Goal: Information Seeking & Learning: Learn about a topic

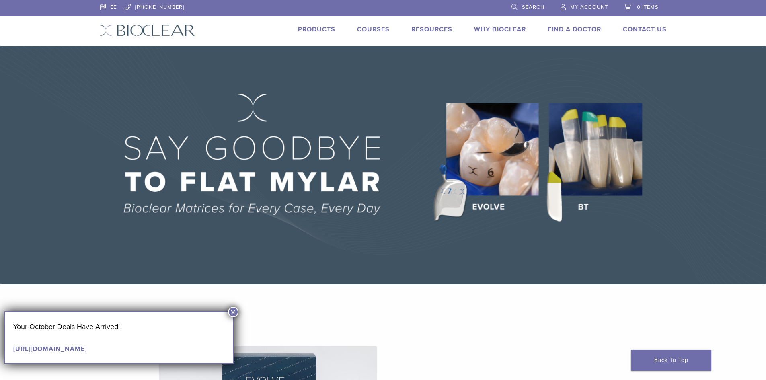
click at [494, 32] on link "Why Bioclear" at bounding box center [500, 29] width 52 height 8
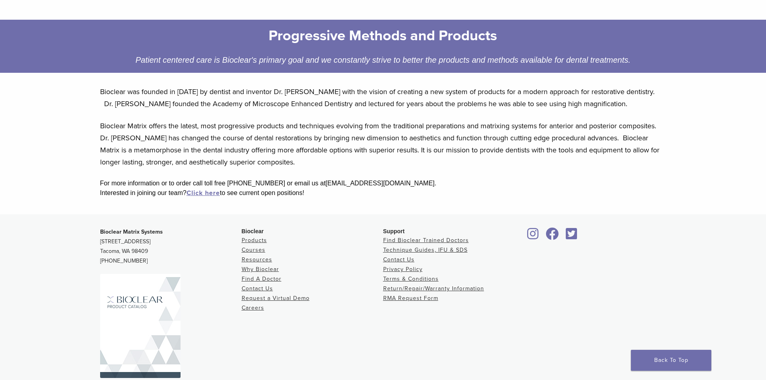
scroll to position [106, 0]
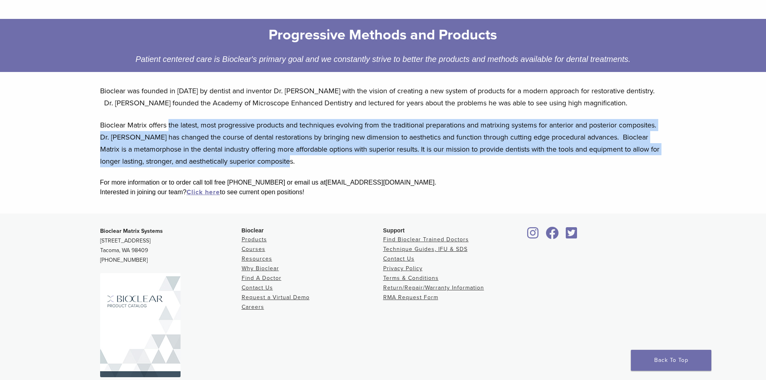
drag, startPoint x: 180, startPoint y: 132, endPoint x: 275, endPoint y: 158, distance: 98.8
click at [275, 158] on p "Bioclear Matrix offers the latest, most progressive products and techniques evo…" at bounding box center [383, 143] width 566 height 48
click at [256, 154] on p "Bioclear Matrix offers the latest, most progressive products and techniques evo…" at bounding box center [383, 143] width 566 height 48
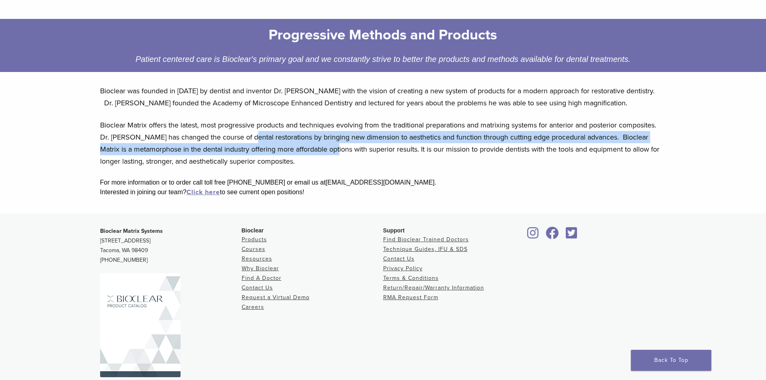
drag, startPoint x: 247, startPoint y: 138, endPoint x: 319, endPoint y: 154, distance: 74.0
click at [319, 154] on p "Bioclear Matrix offers the latest, most progressive products and techniques evo…" at bounding box center [383, 143] width 566 height 48
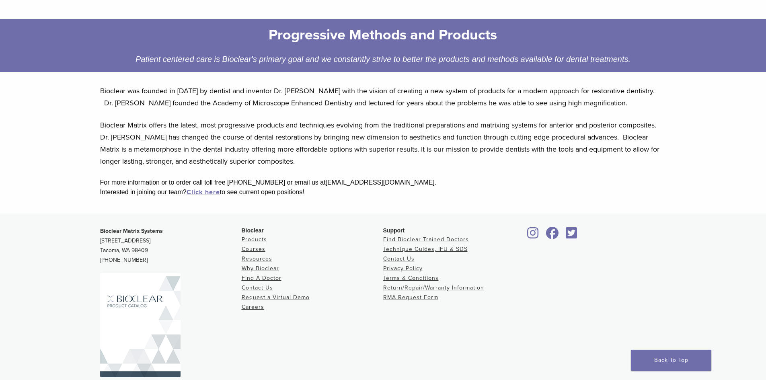
click at [401, 157] on p "Bioclear Matrix offers the latest, most progressive products and techniques evo…" at bounding box center [383, 143] width 566 height 48
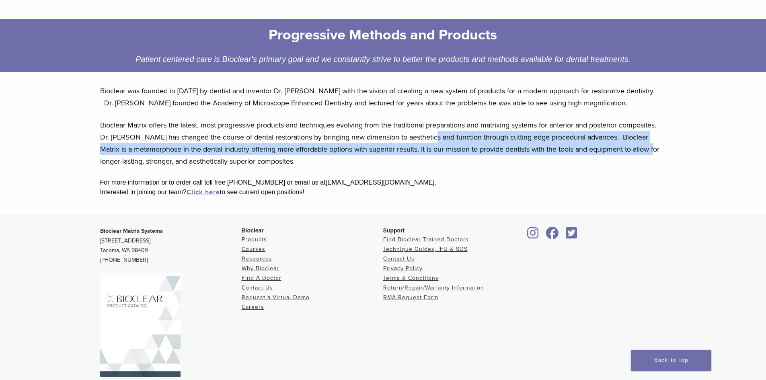
drag, startPoint x: 425, startPoint y: 134, endPoint x: 636, endPoint y: 146, distance: 211.0
click at [636, 146] on p "Bioclear Matrix offers the latest, most progressive products and techniques evo…" at bounding box center [383, 143] width 566 height 48
click at [314, 155] on p "Bioclear Matrix offers the latest, most progressive products and techniques evo…" at bounding box center [383, 143] width 566 height 48
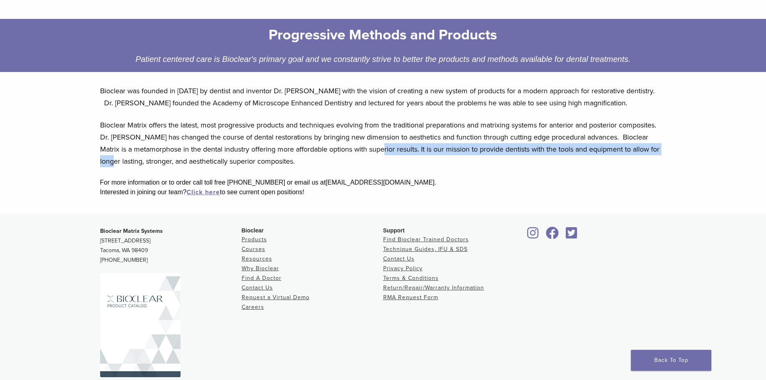
drag, startPoint x: 370, startPoint y: 146, endPoint x: 669, endPoint y: 148, distance: 299.1
click at [669, 148] on div "Bioclear was founded in 2007 by dentist and inventor Dr. David Clark with the v…" at bounding box center [383, 145] width 579 height 135
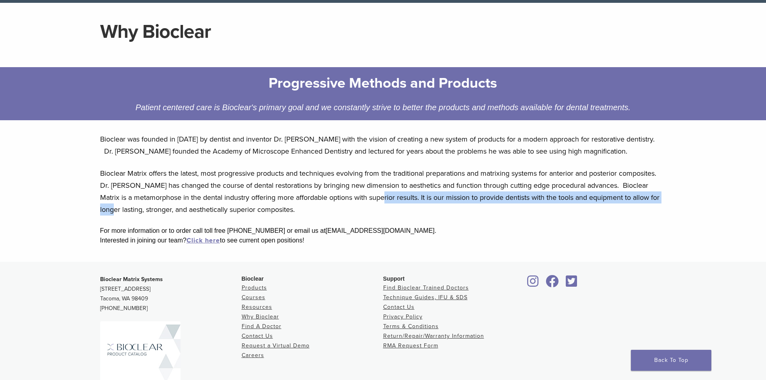
scroll to position [48, 0]
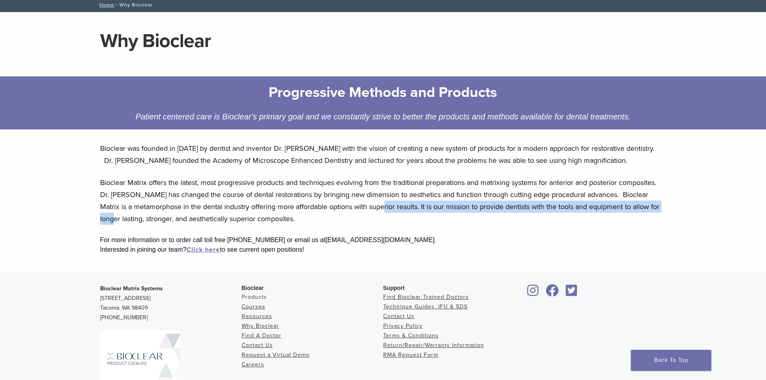
click at [258, 294] on link "Products" at bounding box center [254, 296] width 25 height 7
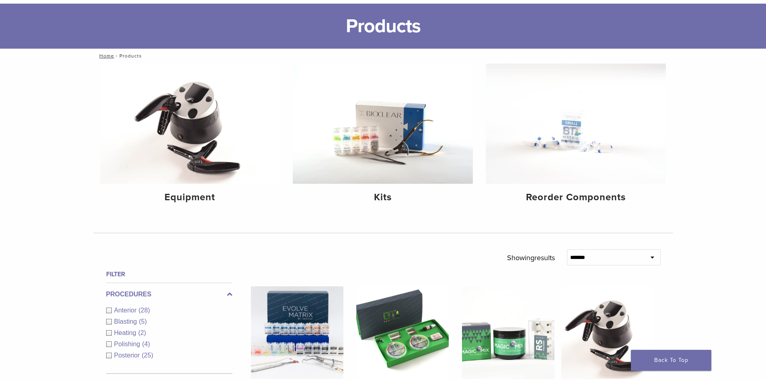
scroll to position [27, 0]
